Goal: Task Accomplishment & Management: Manage account settings

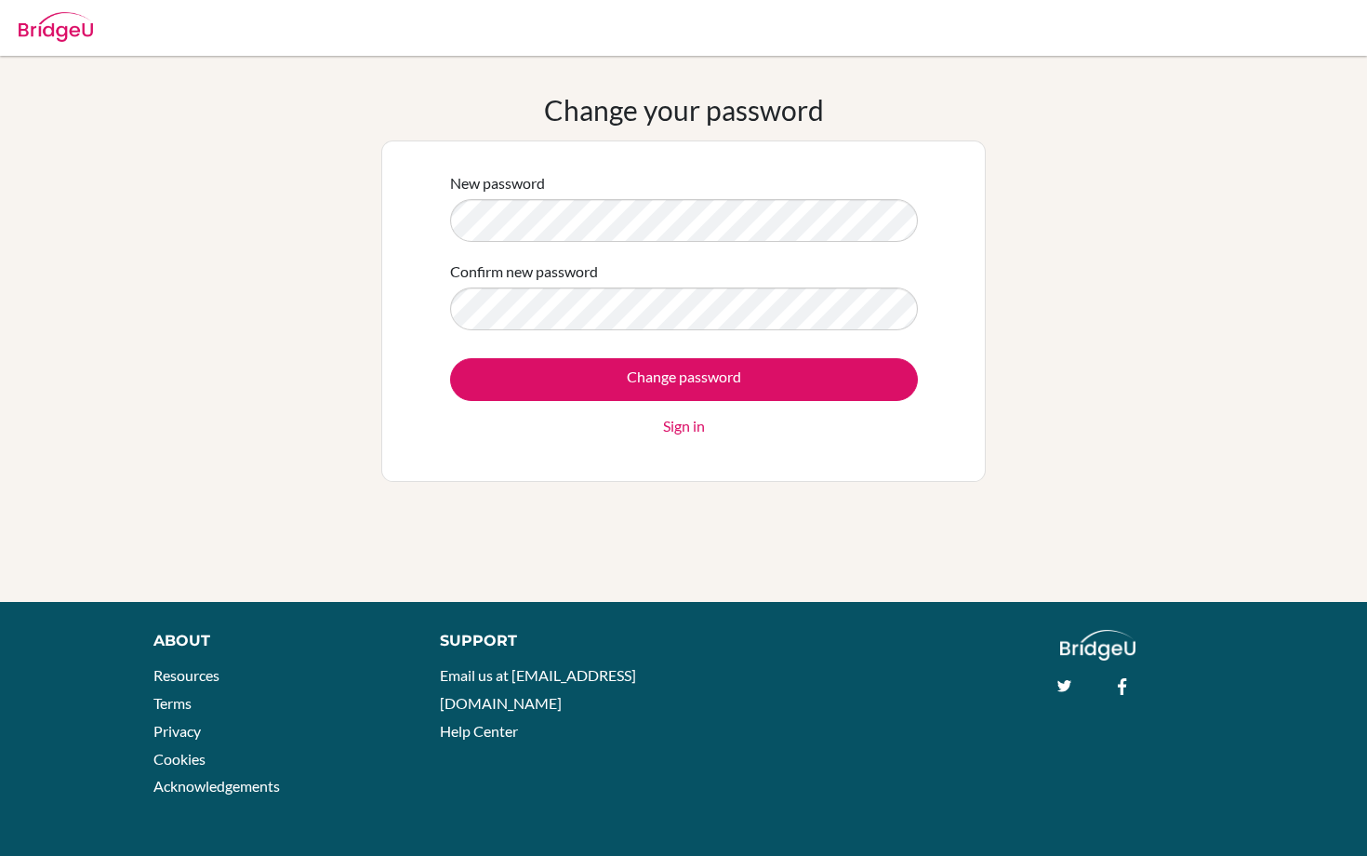
click at [511, 502] on div "Change your password New password Confirm new password Change password Sign in" at bounding box center [683, 329] width 605 height 472
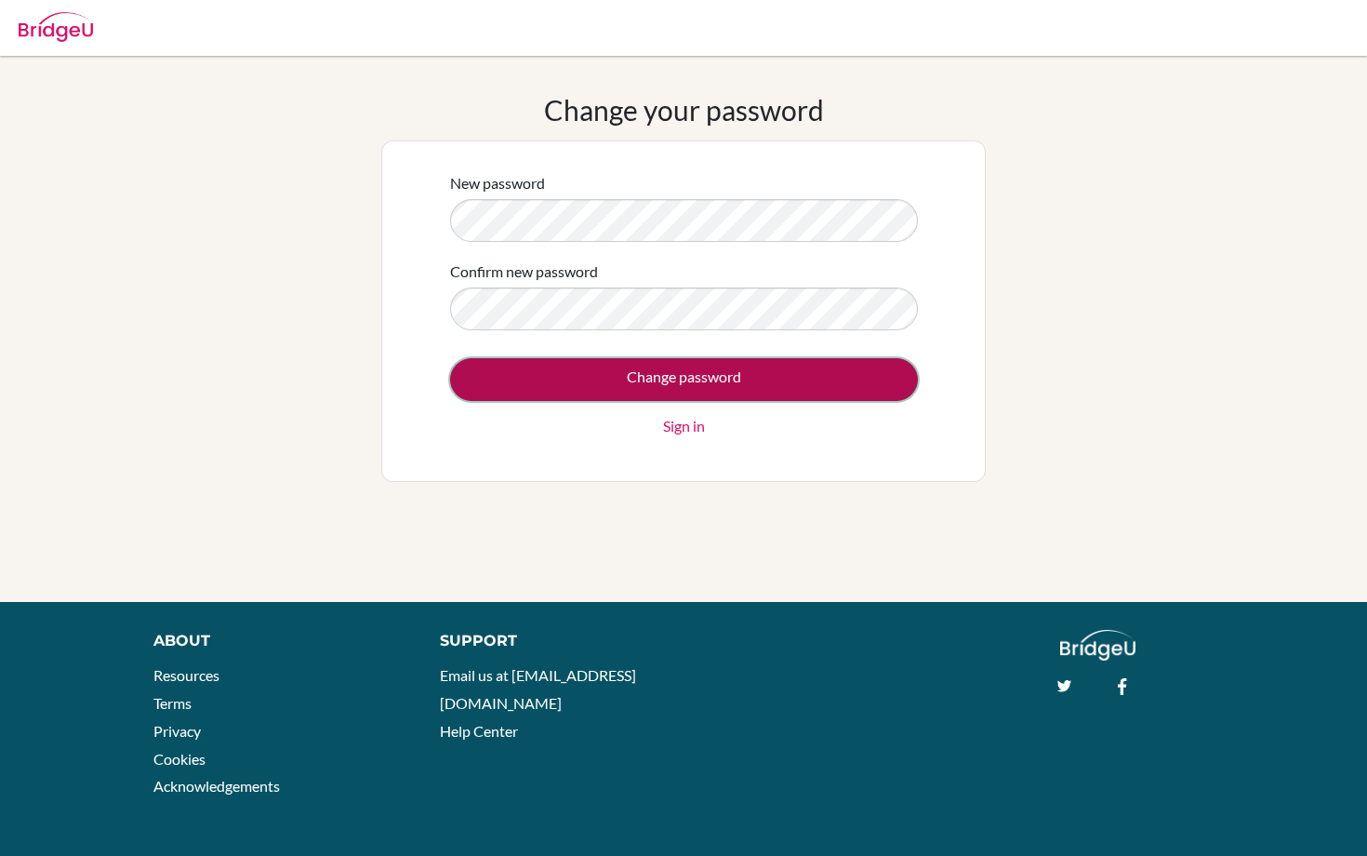
click at [509, 390] on input "Change password" at bounding box center [684, 379] width 468 height 43
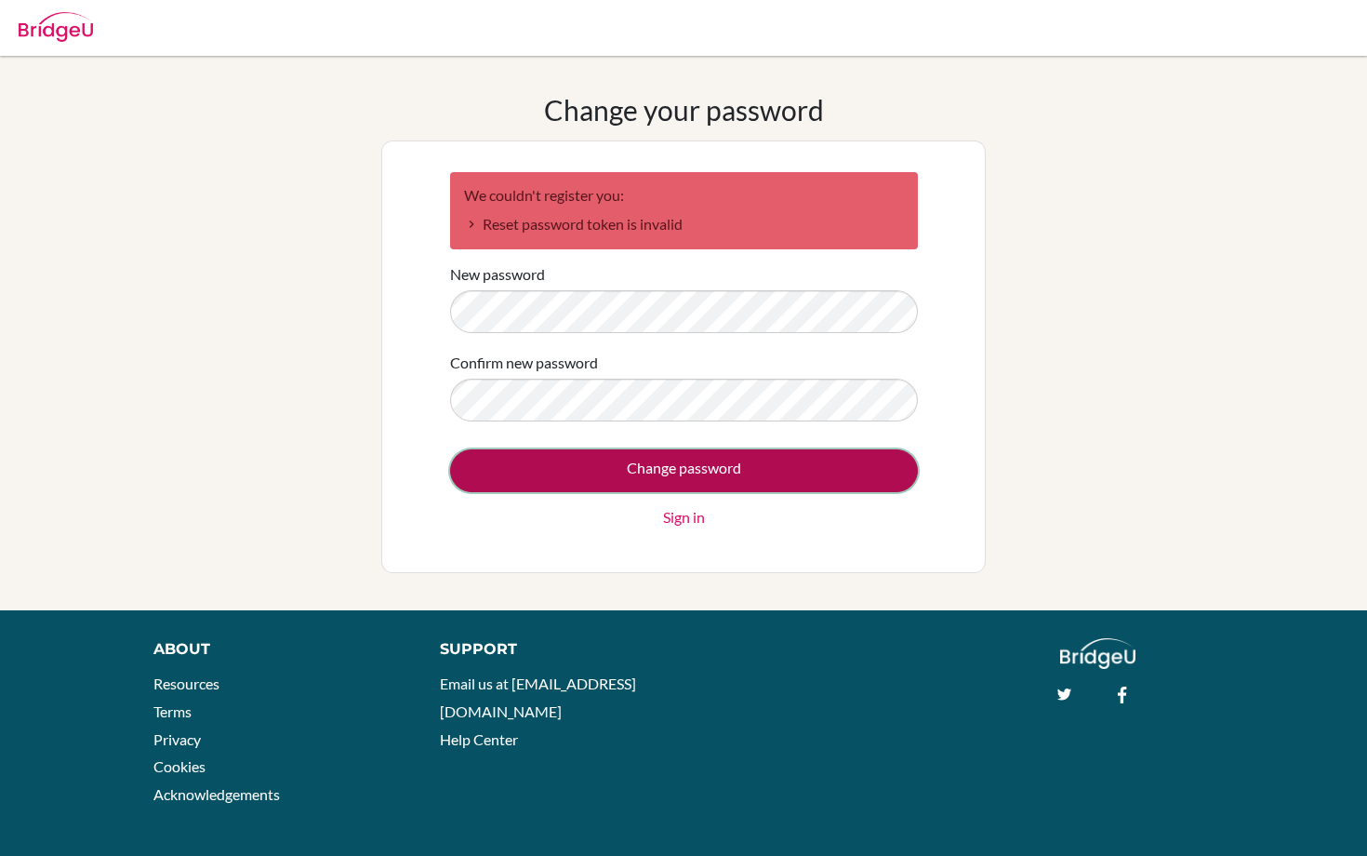
click at [490, 480] on input "Change password" at bounding box center [684, 470] width 468 height 43
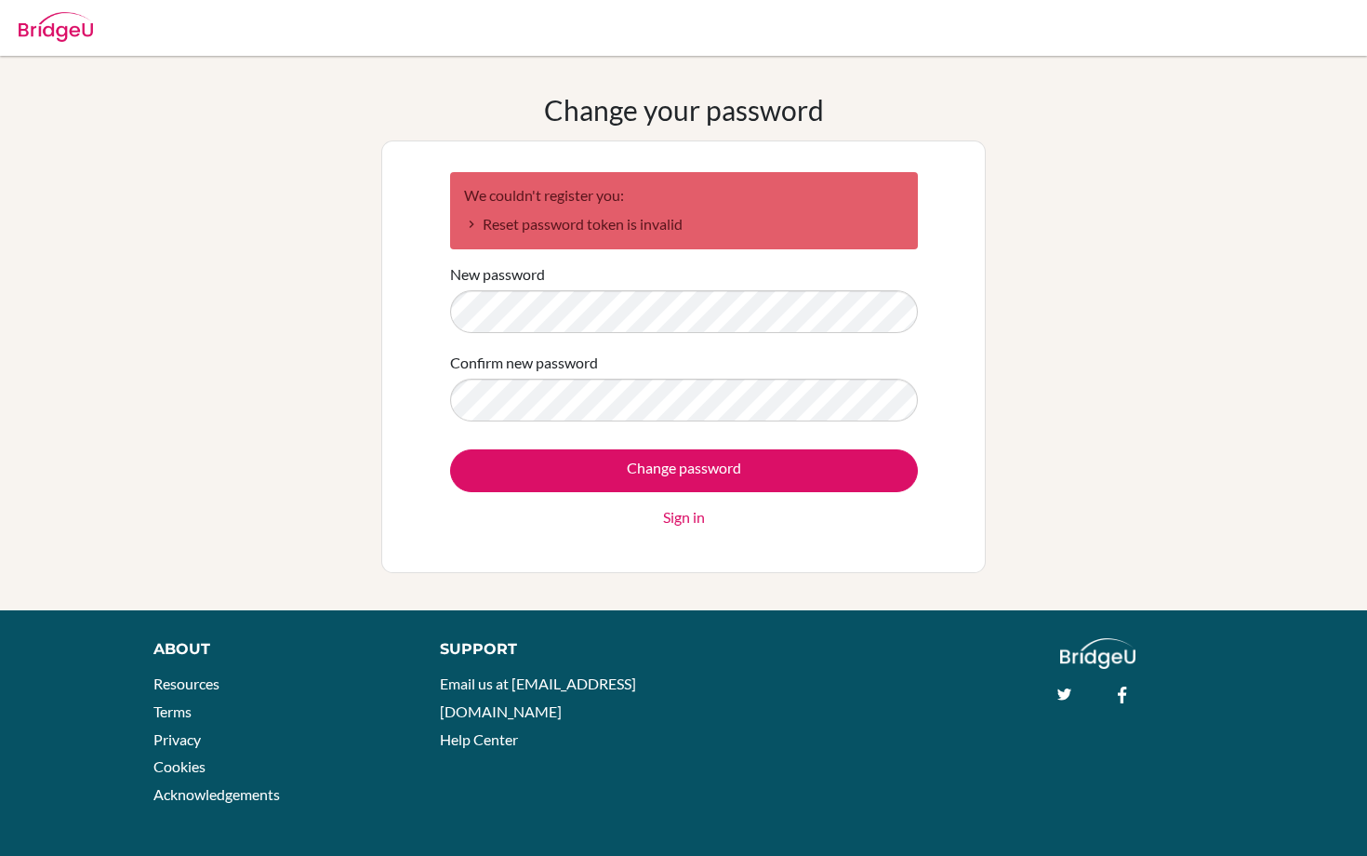
click at [532, 157] on div "We couldn't register you: Reset password token is invalid New password Confirm …" at bounding box center [683, 356] width 605 height 433
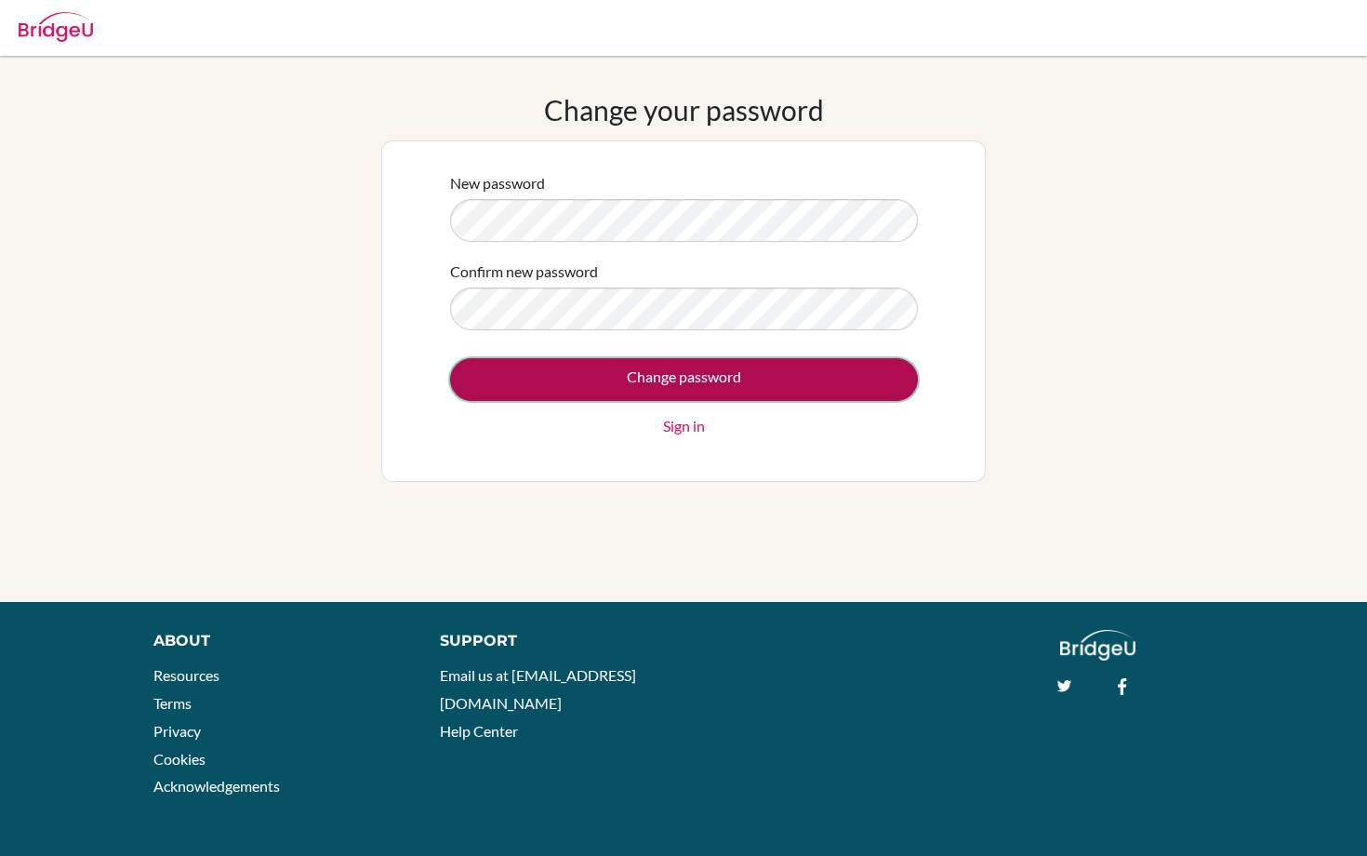
click at [767, 382] on input "Change password" at bounding box center [684, 379] width 468 height 43
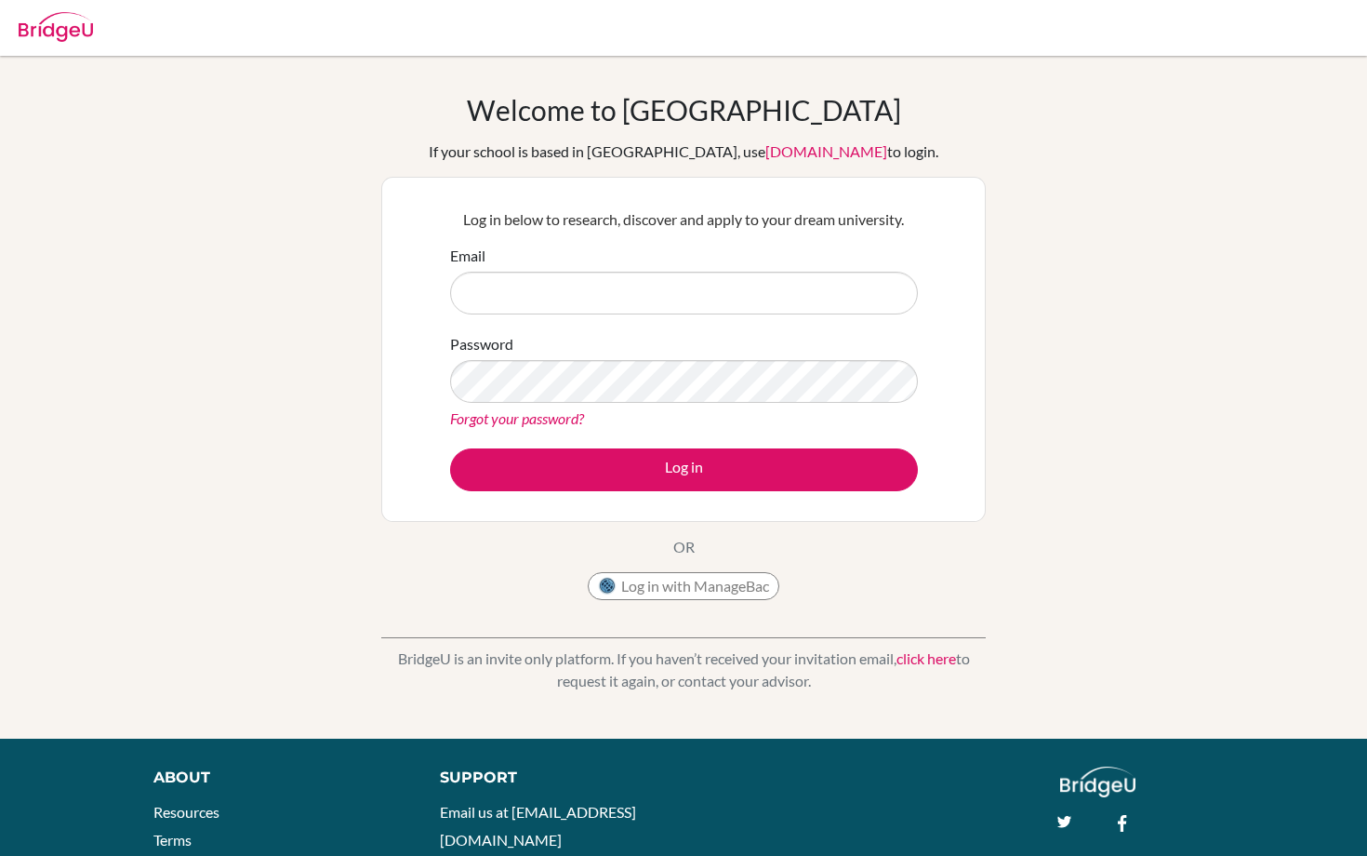
type input "xerox4034@gmail.com"
click at [390, 385] on div "Log in below to research, discover and apply to your dream university. Email xe…" at bounding box center [683, 349] width 605 height 345
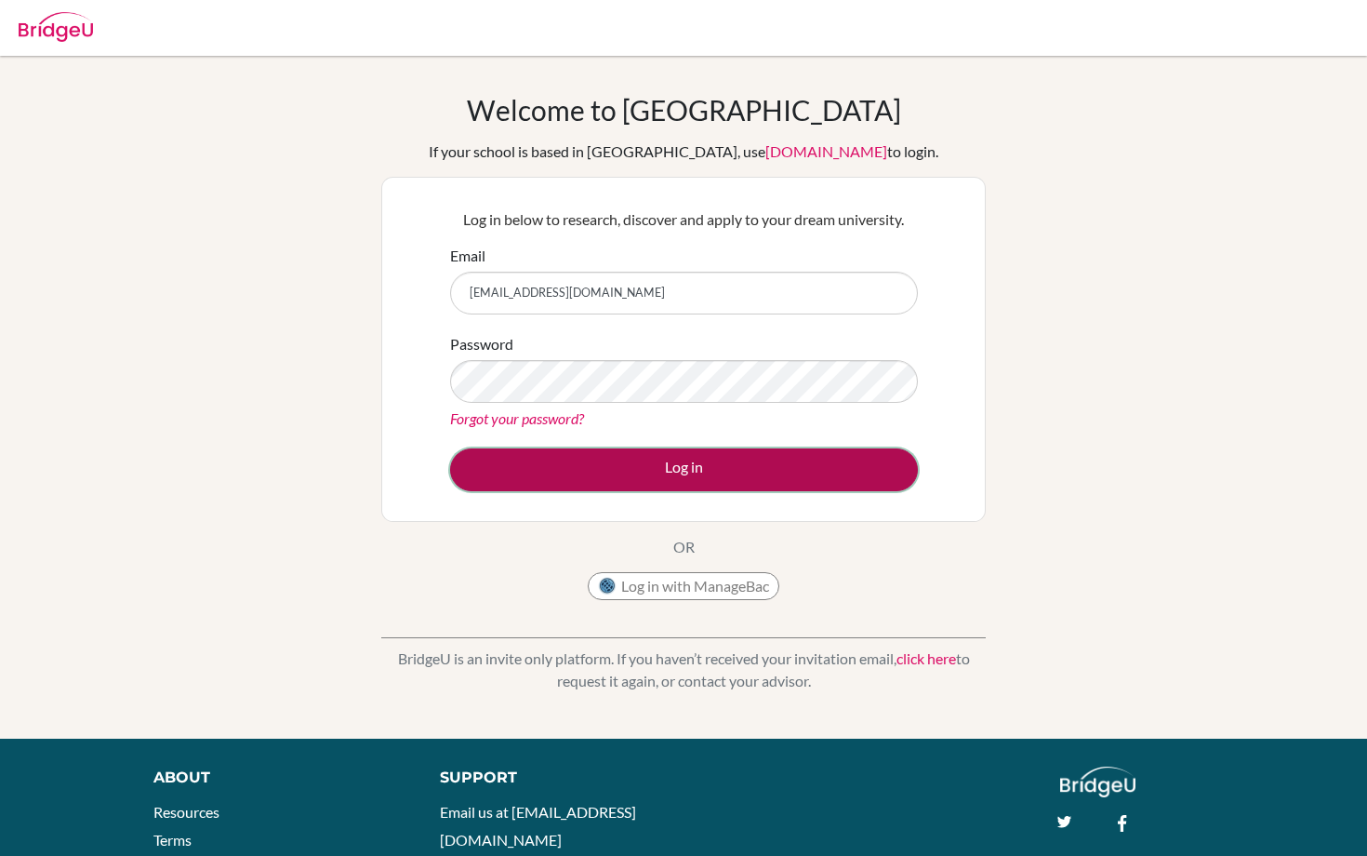
click at [499, 477] on button "Log in" at bounding box center [684, 469] width 468 height 43
click at [595, 463] on button "Log in" at bounding box center [684, 469] width 468 height 43
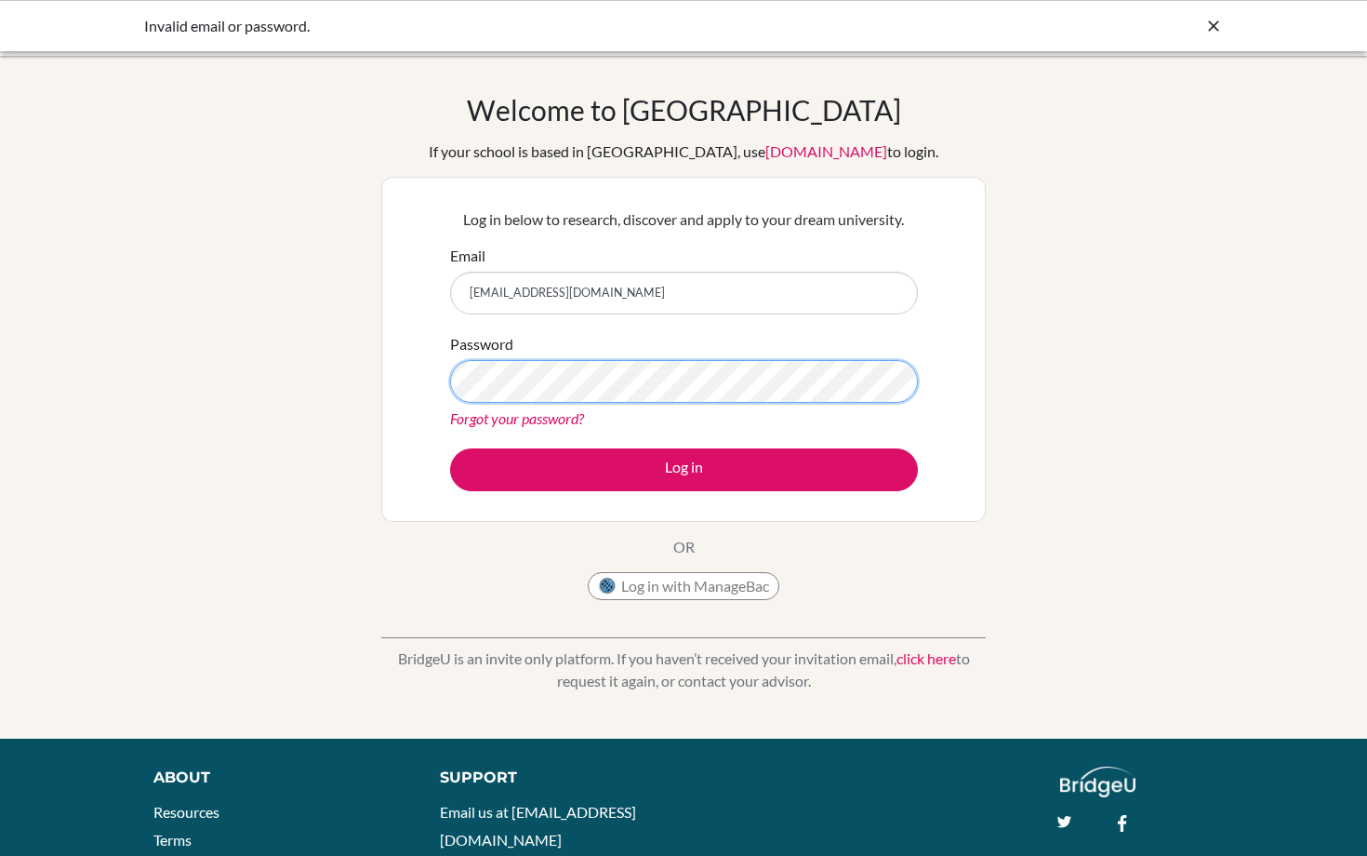
click at [404, 378] on div "Log in below to research, discover and apply to your dream university. Email [E…" at bounding box center [683, 349] width 605 height 345
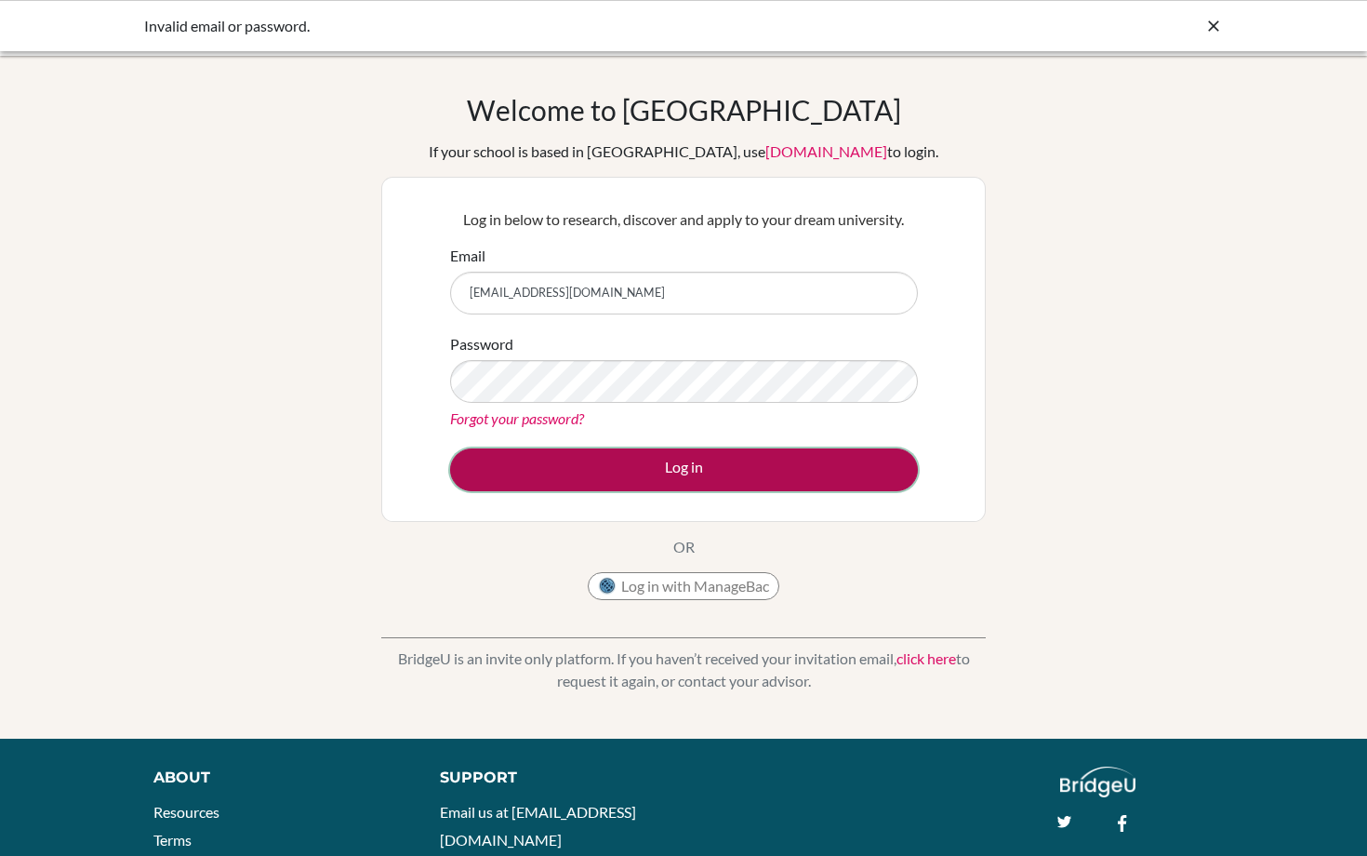
click at [473, 459] on button "Log in" at bounding box center [684, 469] width 468 height 43
